Goal: Task Accomplishment & Management: Use online tool/utility

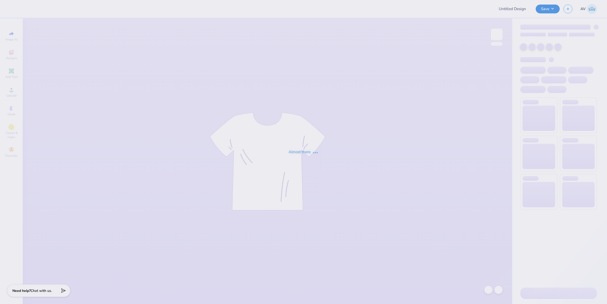
type input "Training: CF Training - Activities 1"
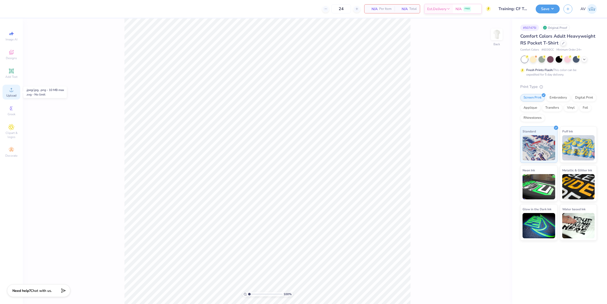
click at [12, 92] on icon at bounding box center [12, 90] width 4 height 4
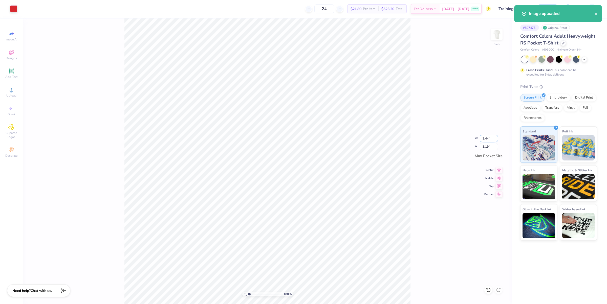
click at [492, 139] on input "3.44" at bounding box center [489, 138] width 18 height 7
paste input "5"
type input "3.50"
click at [491, 149] on input "3.25" at bounding box center [489, 146] width 18 height 7
paste input "number"
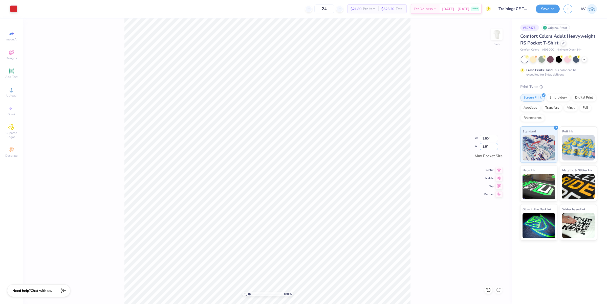
type input "3.5"
click at [499, 170] on icon at bounding box center [498, 169] width 3 height 4
click at [499, 180] on icon at bounding box center [498, 177] width 7 height 6
click at [550, 8] on button "Save" at bounding box center [547, 8] width 24 height 9
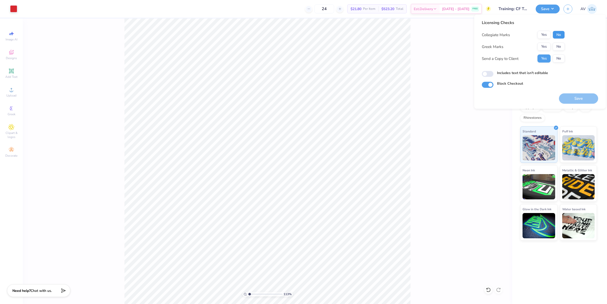
click at [562, 34] on button "No" at bounding box center [558, 35] width 12 height 8
click at [559, 48] on button "No" at bounding box center [558, 47] width 12 height 8
drag, startPoint x: 573, startPoint y: 99, endPoint x: 227, endPoint y: 16, distance: 356.0
click at [573, 98] on button "Save" at bounding box center [578, 99] width 39 height 10
type input "1.13321932219944"
